Goal: Task Accomplishment & Management: Use online tool/utility

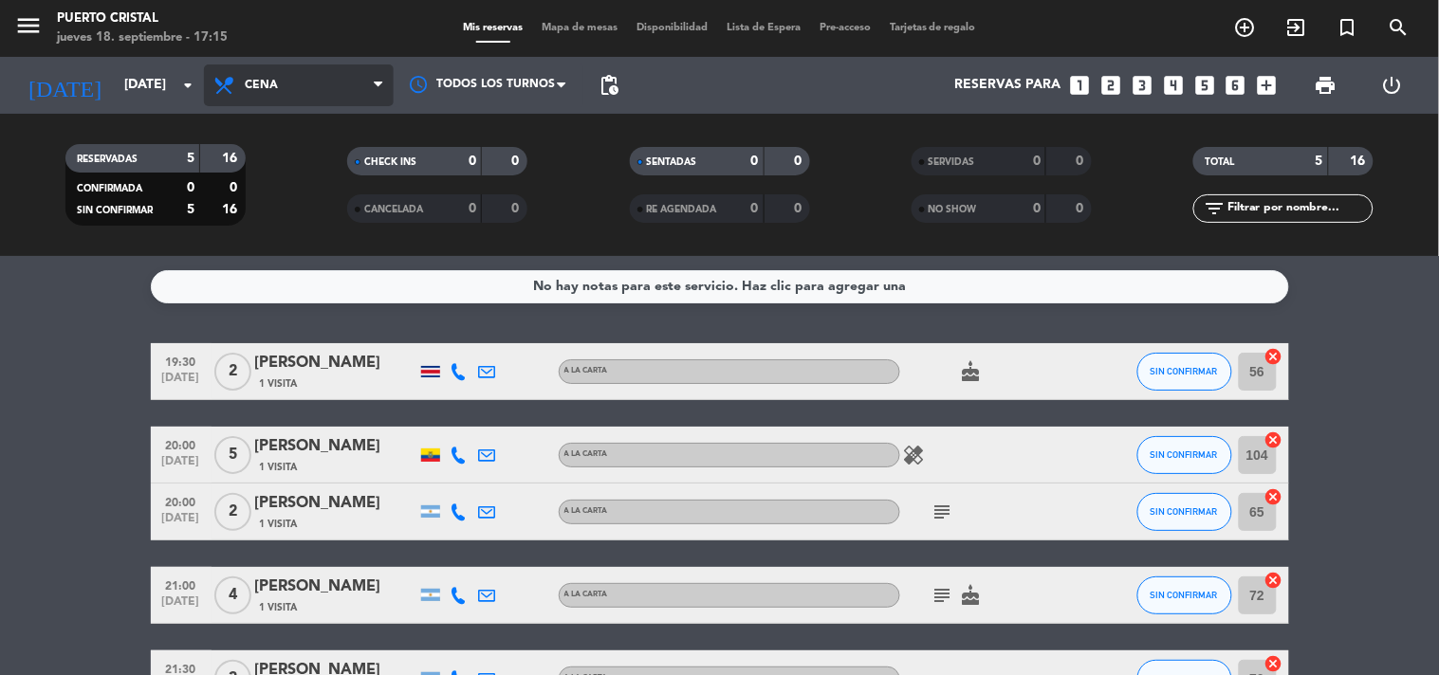
click at [275, 82] on span "Cena" at bounding box center [261, 85] width 33 height 13
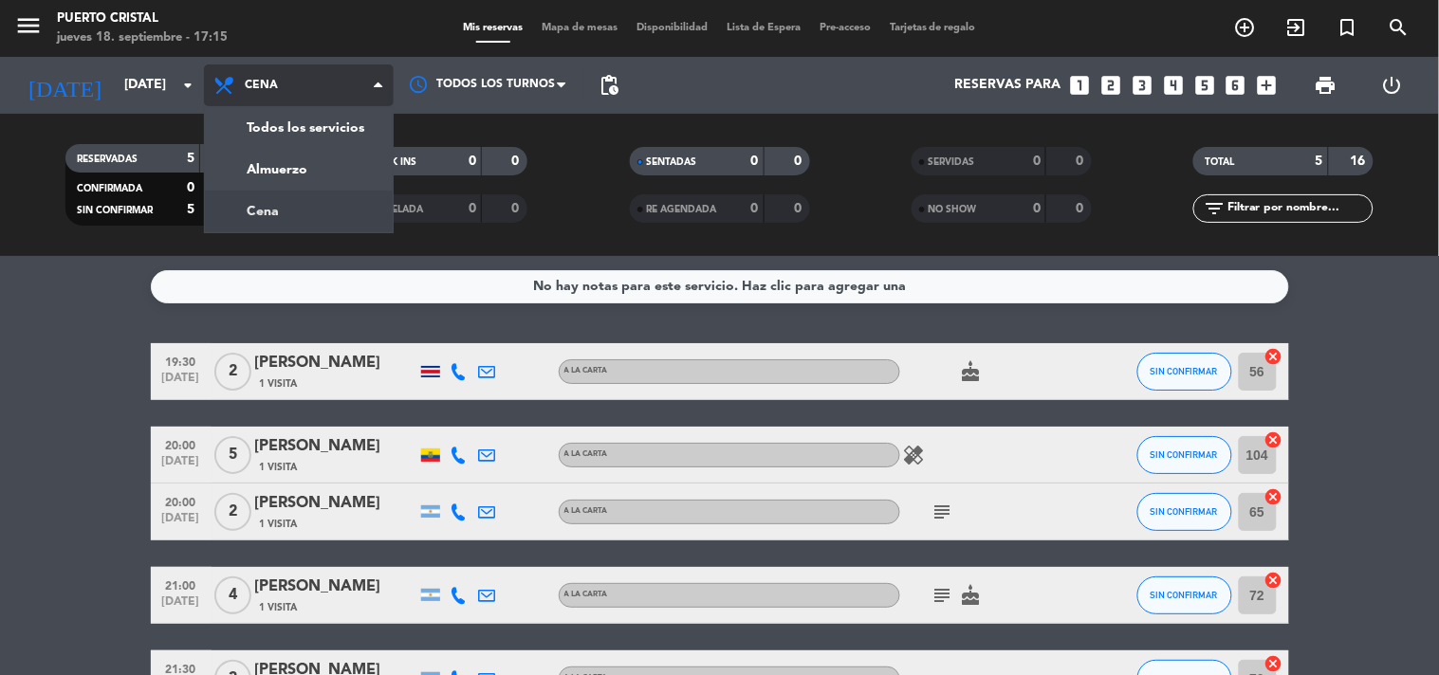
click at [271, 199] on div "menu Puerto Cristal [DATE] 18. septiembre - 17:15 Mis reservas Mapa de mesas Di…" at bounding box center [719, 128] width 1439 height 256
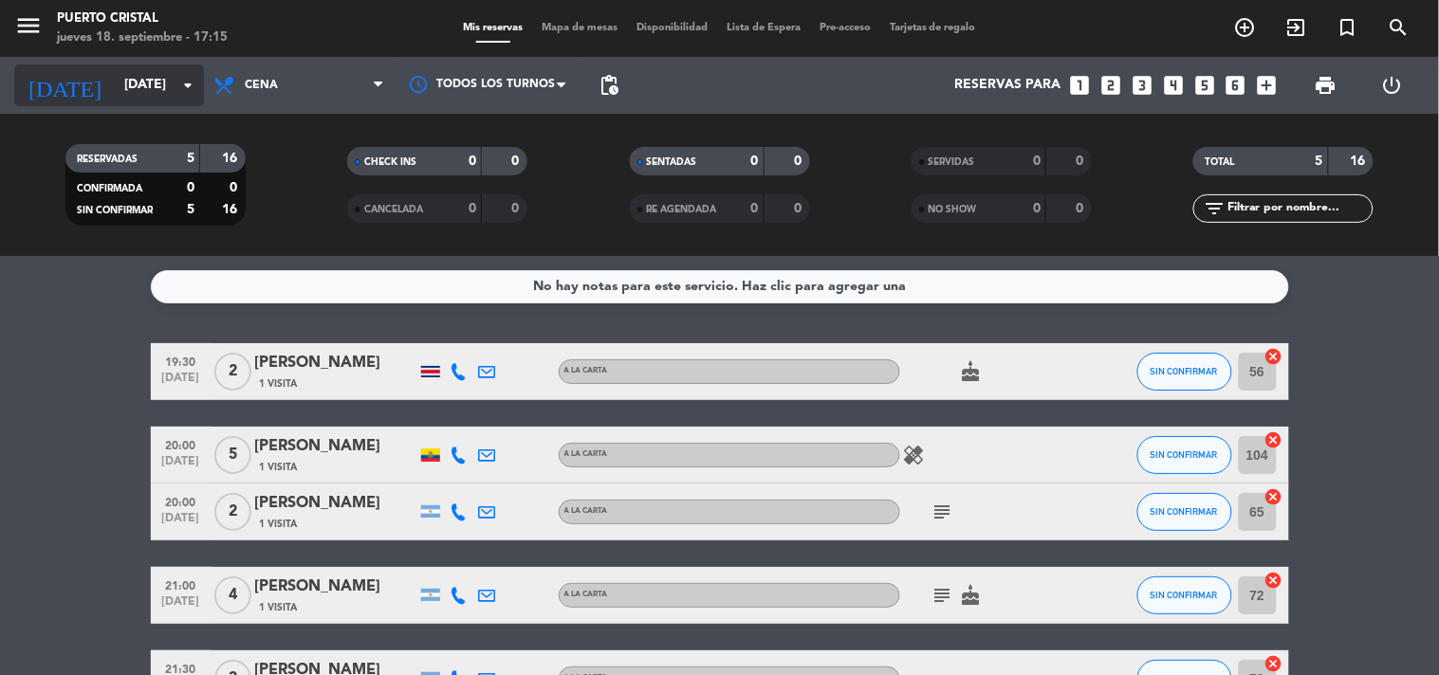
click at [148, 87] on input "[DATE]" at bounding box center [205, 85] width 180 height 34
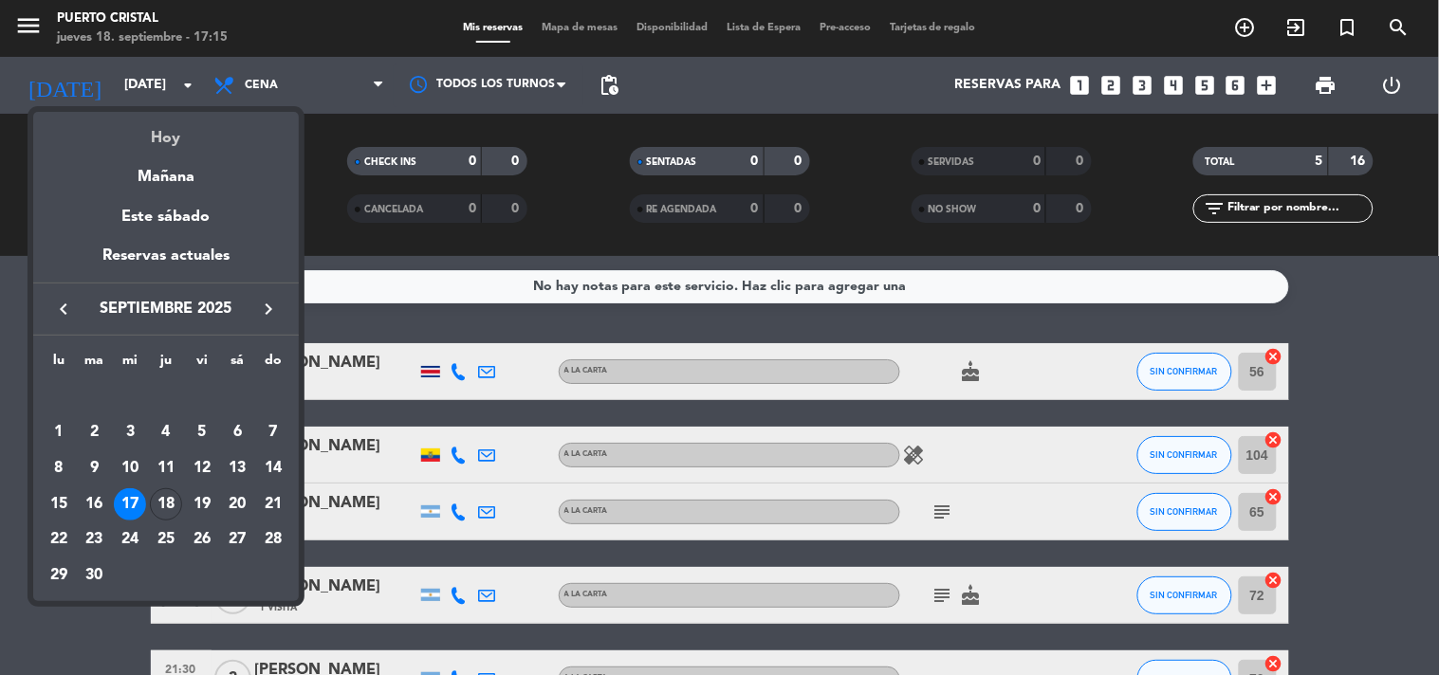
click at [163, 129] on div "Hoy" at bounding box center [166, 131] width 266 height 39
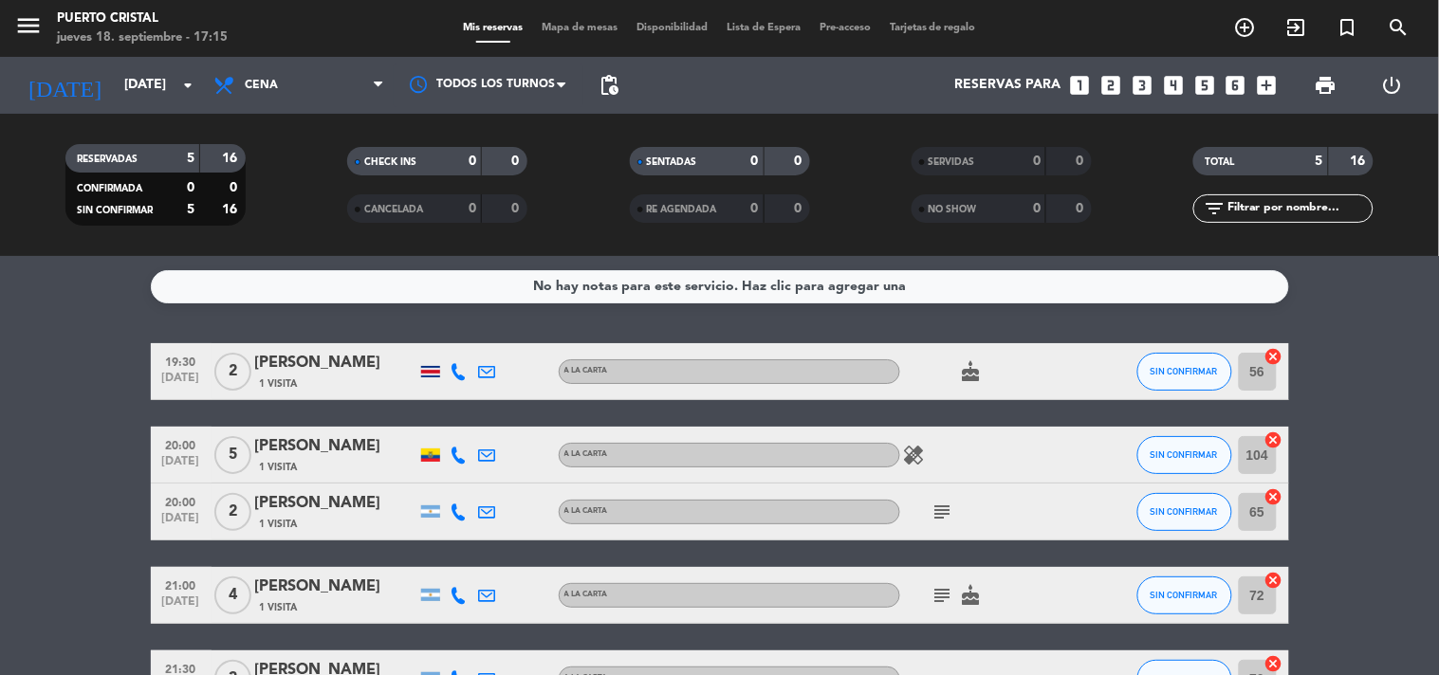
type input "[DEMOGRAPHIC_DATA][DATE]"
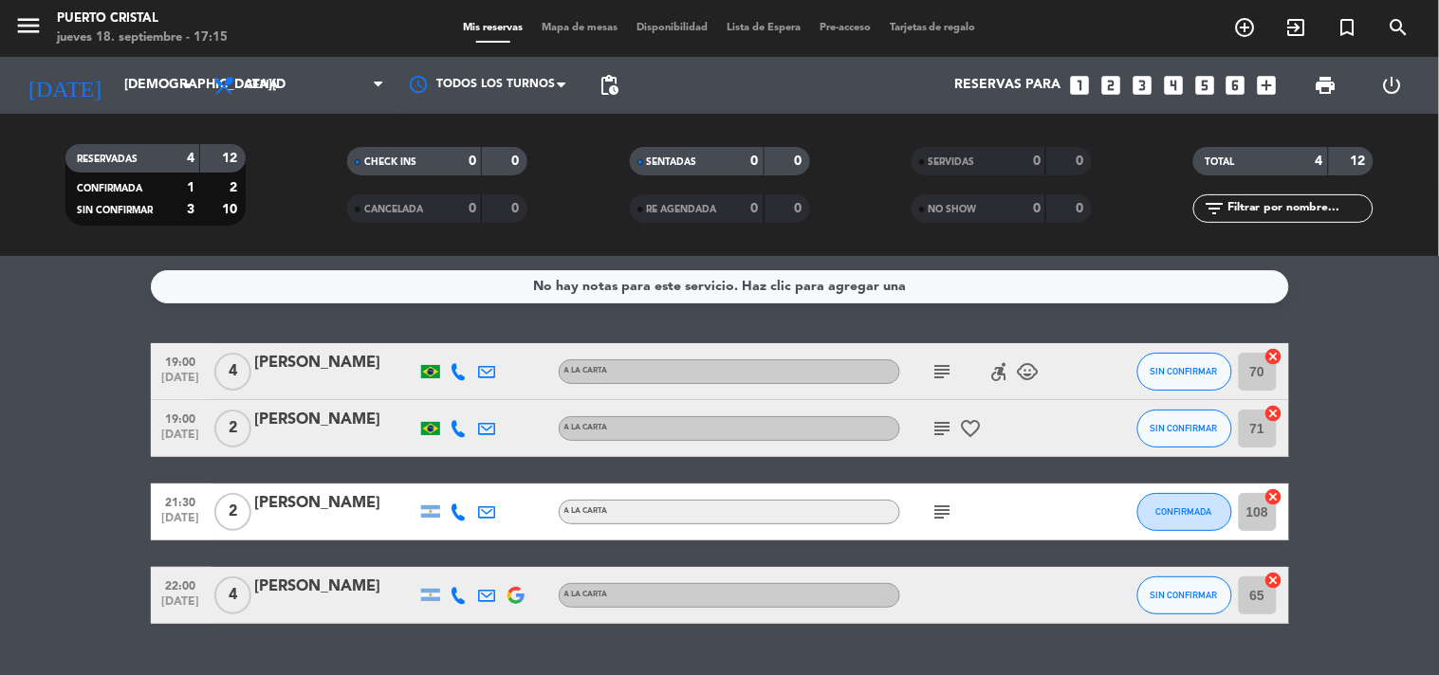
click at [1329, 66] on span "print" at bounding box center [1326, 85] width 38 height 38
click at [1332, 80] on span "print" at bounding box center [1326, 85] width 23 height 23
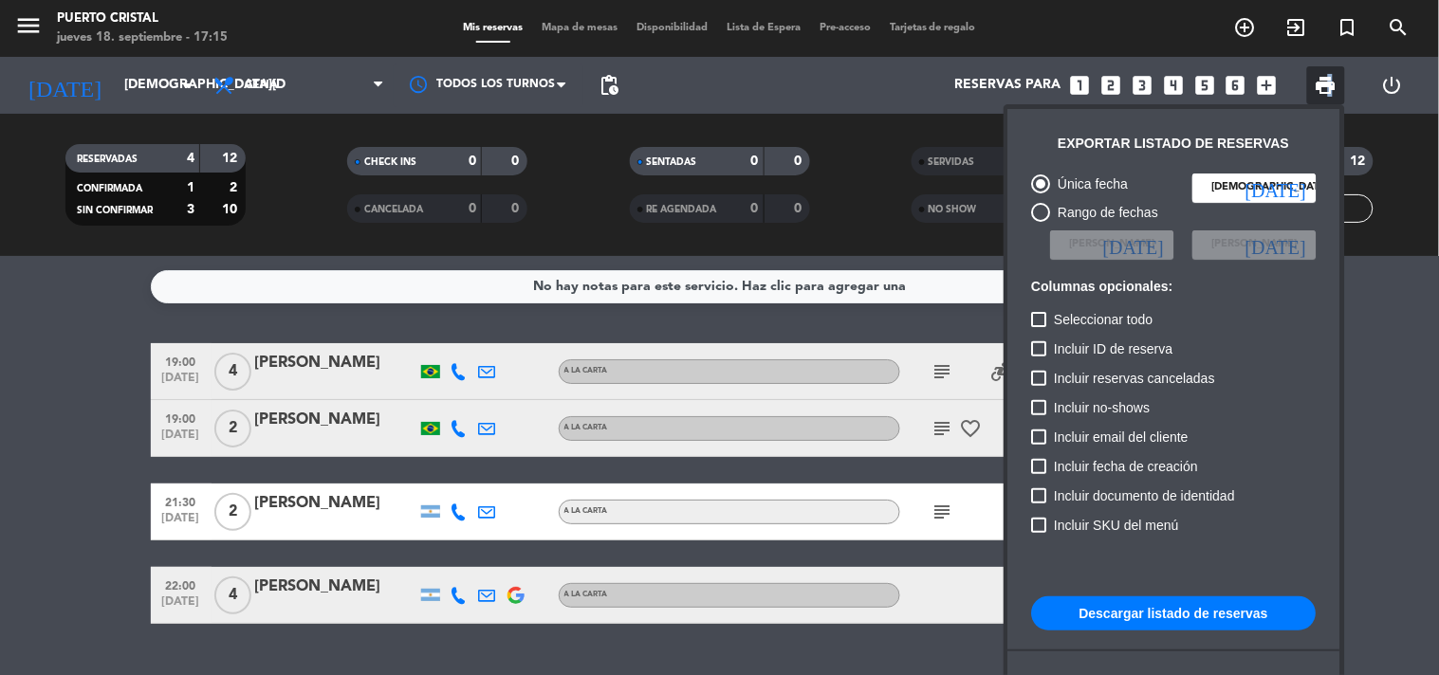
click at [1137, 626] on button "Descargar listado de reservas" at bounding box center [1174, 614] width 285 height 34
